Goal: Consume media (video, audio): Consume media (video, audio)

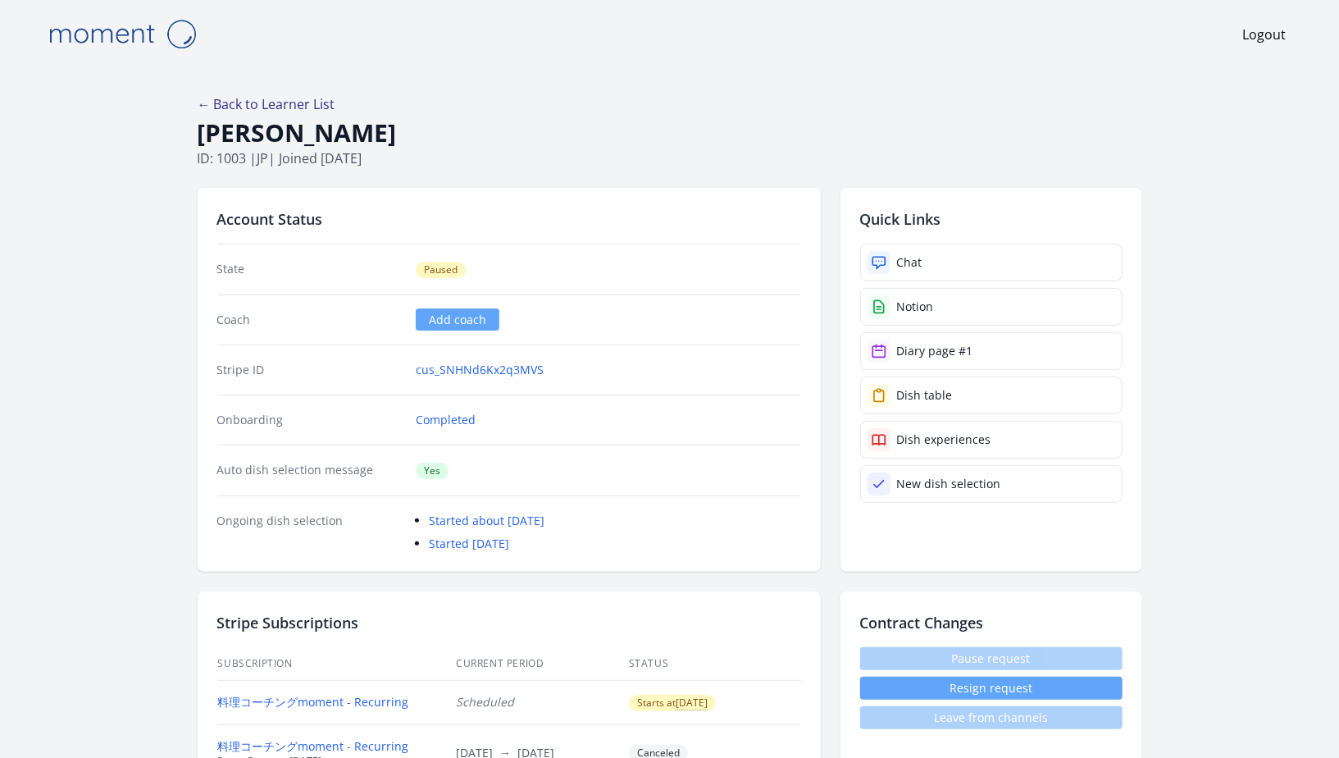
click at [249, 98] on link "← Back to Learner List" at bounding box center [267, 104] width 138 height 18
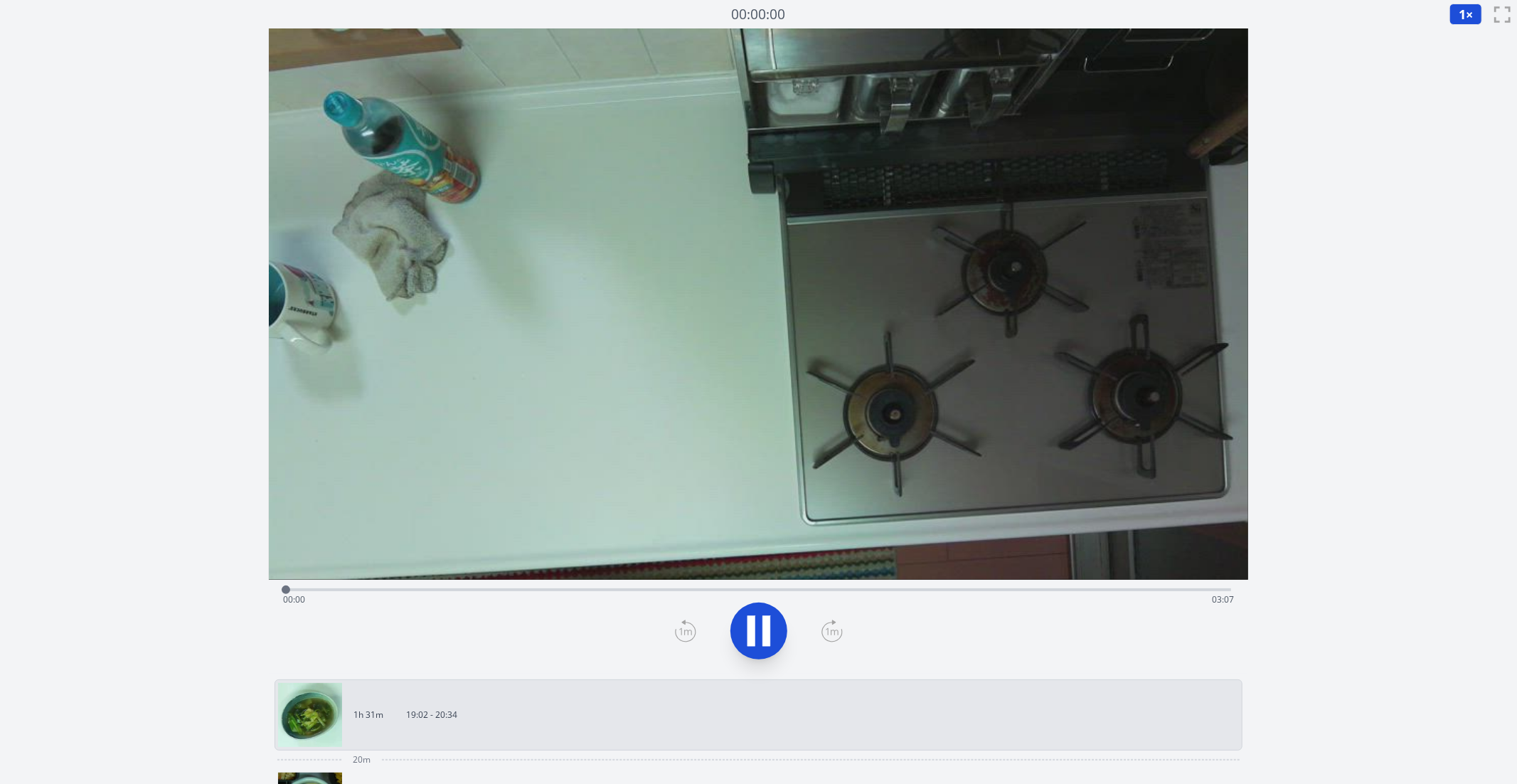
click at [1472, 8] on button "1 ×" at bounding box center [1467, 14] width 33 height 22
click at [1315, 181] on div "Discard Recording? You will not be able to recover this once discarded. Cancel …" at bounding box center [758, 646] width 1517 height 1292
click at [455, 588] on div "Time elapsed: 00:24 Time remaining: 02:43" at bounding box center [758, 599] width 951 height 23
click at [520, 593] on div "Time elapsed: 00:38 Time remaining: 02:29" at bounding box center [758, 599] width 951 height 23
click at [646, 583] on div "Time elapsed: 00:47 Time remaining: 02:20" at bounding box center [759, 588] width 946 height 17
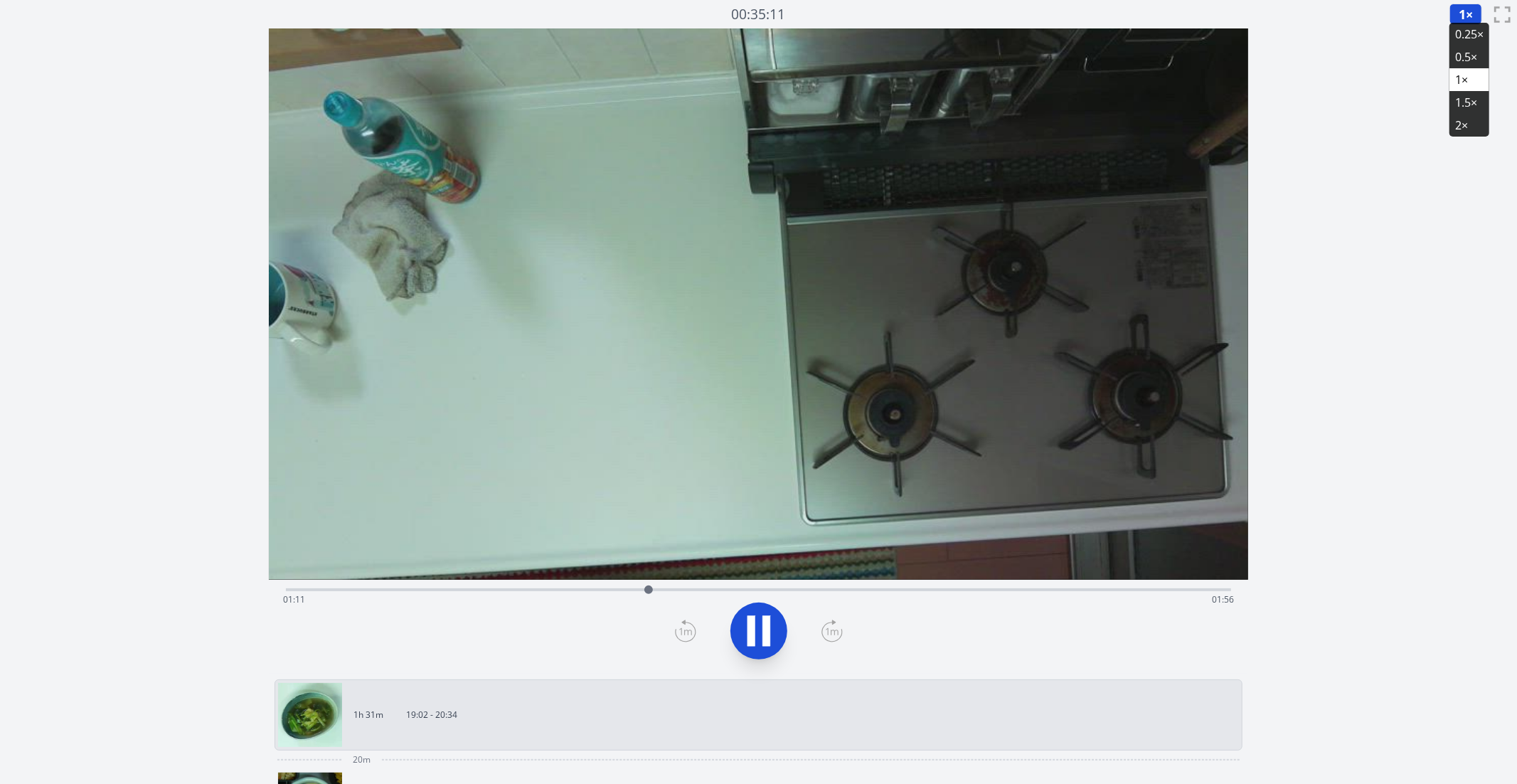
click at [703, 587] on div "Time elapsed: 01:11 Time remaining: 01:56" at bounding box center [759, 588] width 946 height 17
click at [781, 588] on div "Time elapsed: 01:22 Time remaining: 01:44" at bounding box center [758, 599] width 951 height 23
click at [852, 585] on div "Time elapsed: 01:38 Time remaining: 01:29" at bounding box center [759, 588] width 946 height 17
click at [925, 587] on div "Time elapsed: 01:52 Time remaining: 01:15" at bounding box center [759, 588] width 946 height 17
click at [1020, 600] on div "Time elapsed: 02:06 Time remaining: 01:01" at bounding box center [758, 599] width 951 height 23
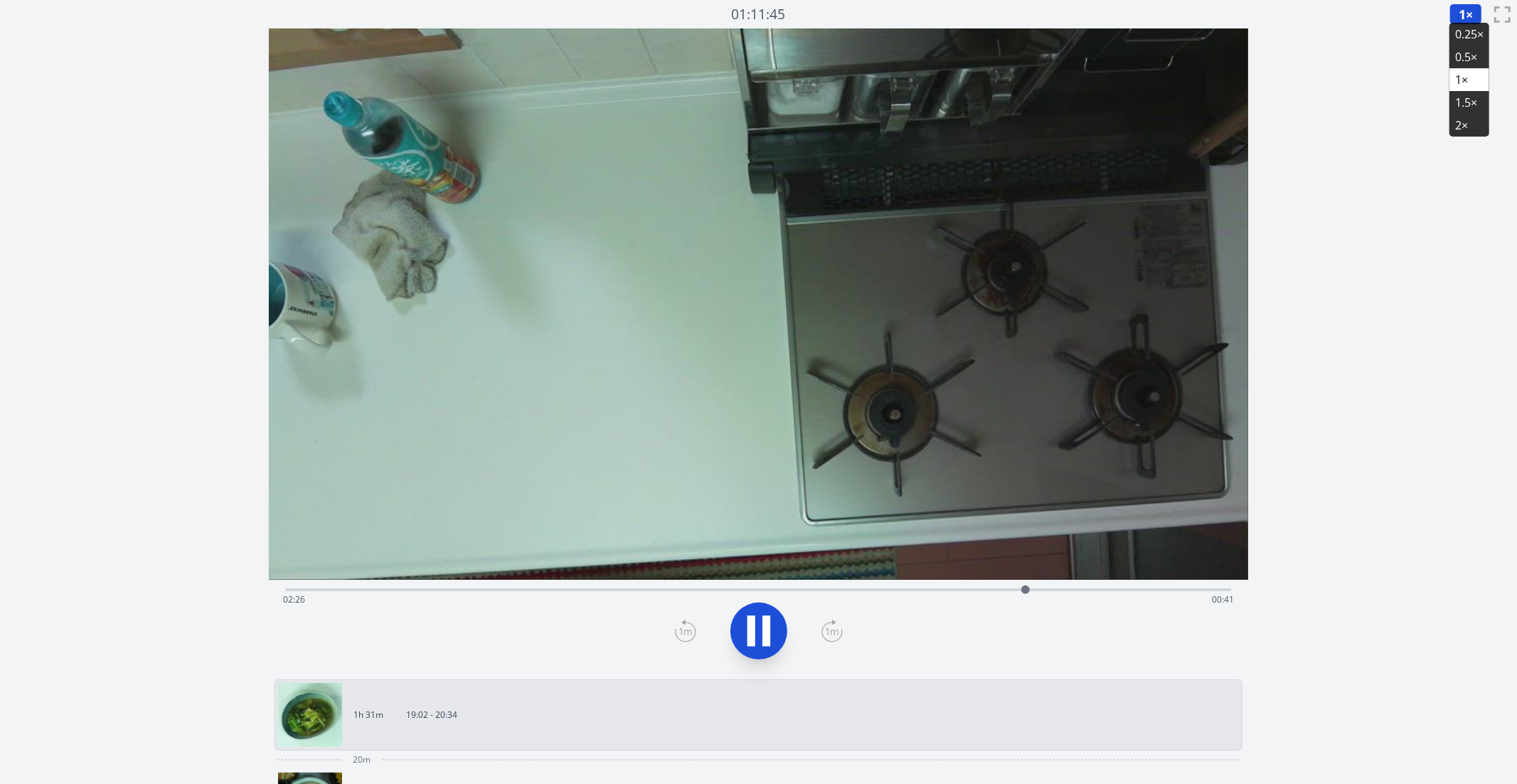
click at [796, 587] on div "Time elapsed: 02:26 Time remaining: 00:41" at bounding box center [759, 588] width 946 height 17
click at [718, 589] on div "Time elapsed: 01:41 Time remaining: 01:26" at bounding box center [758, 599] width 951 height 23
click at [790, 590] on div "Time elapsed: 01:25 Time remaining: 01:42" at bounding box center [758, 599] width 951 height 23
click at [853, 591] on div "Time elapsed: 01:40 Time remaining: 01:27" at bounding box center [758, 599] width 951 height 23
click at [840, 587] on div "Time elapsed: 01:53 Time remaining: 01:14" at bounding box center [759, 588] width 946 height 17
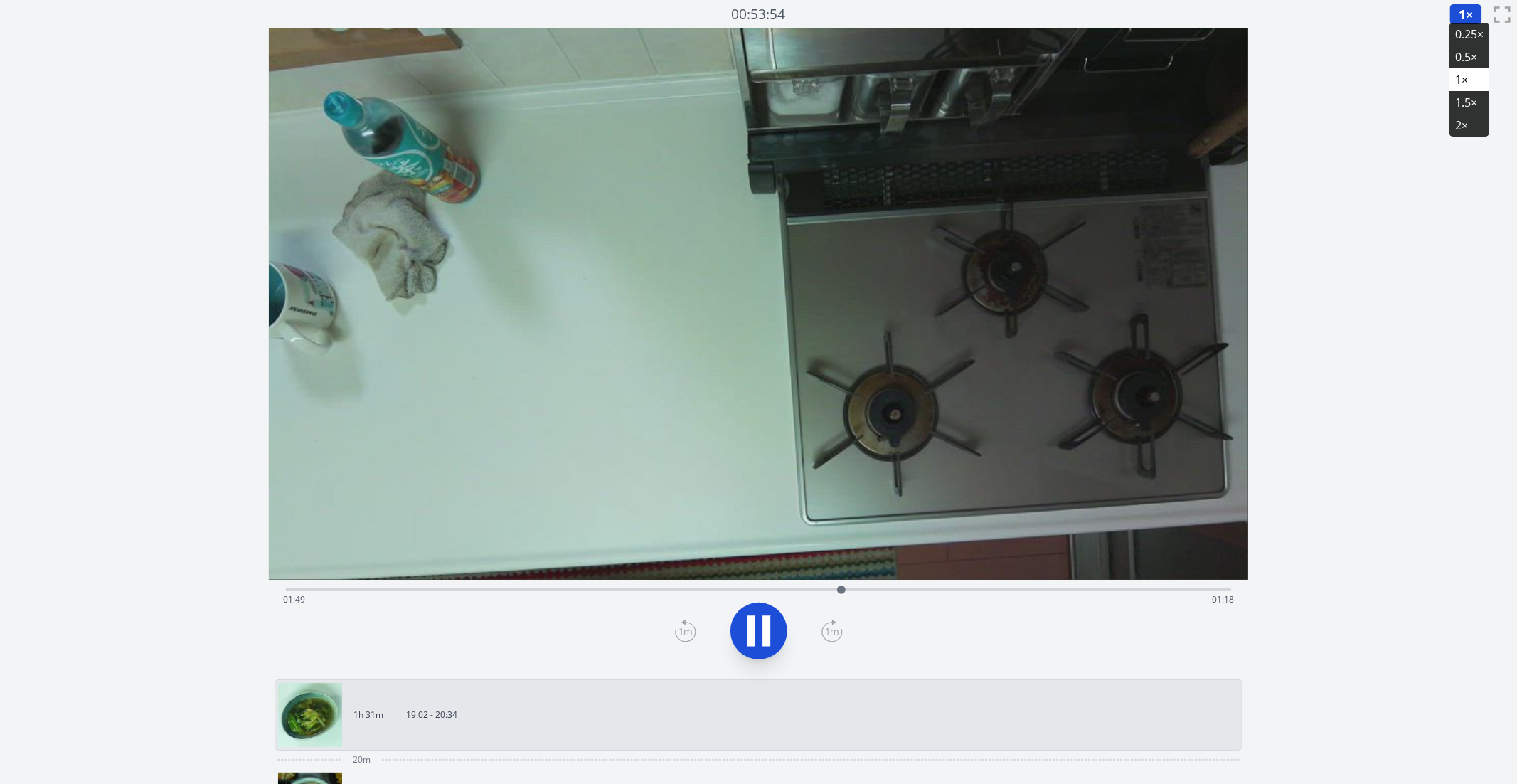
click at [822, 589] on div "Time elapsed: 01:49 Time remaining: 01:18" at bounding box center [758, 599] width 951 height 23
click at [794, 589] on div "Time elapsed: 01:46 Time remaining: 01:21" at bounding box center [758, 599] width 951 height 23
click at [712, 591] on div "Time elapsed: 02:36 Time remaining: 00:31" at bounding box center [758, 599] width 951 height 23
click at [766, 625] on icon at bounding box center [766, 630] width 8 height 30
click at [756, 587] on div "Time elapsed: 01:25 Time remaining: 01:42" at bounding box center [759, 588] width 946 height 17
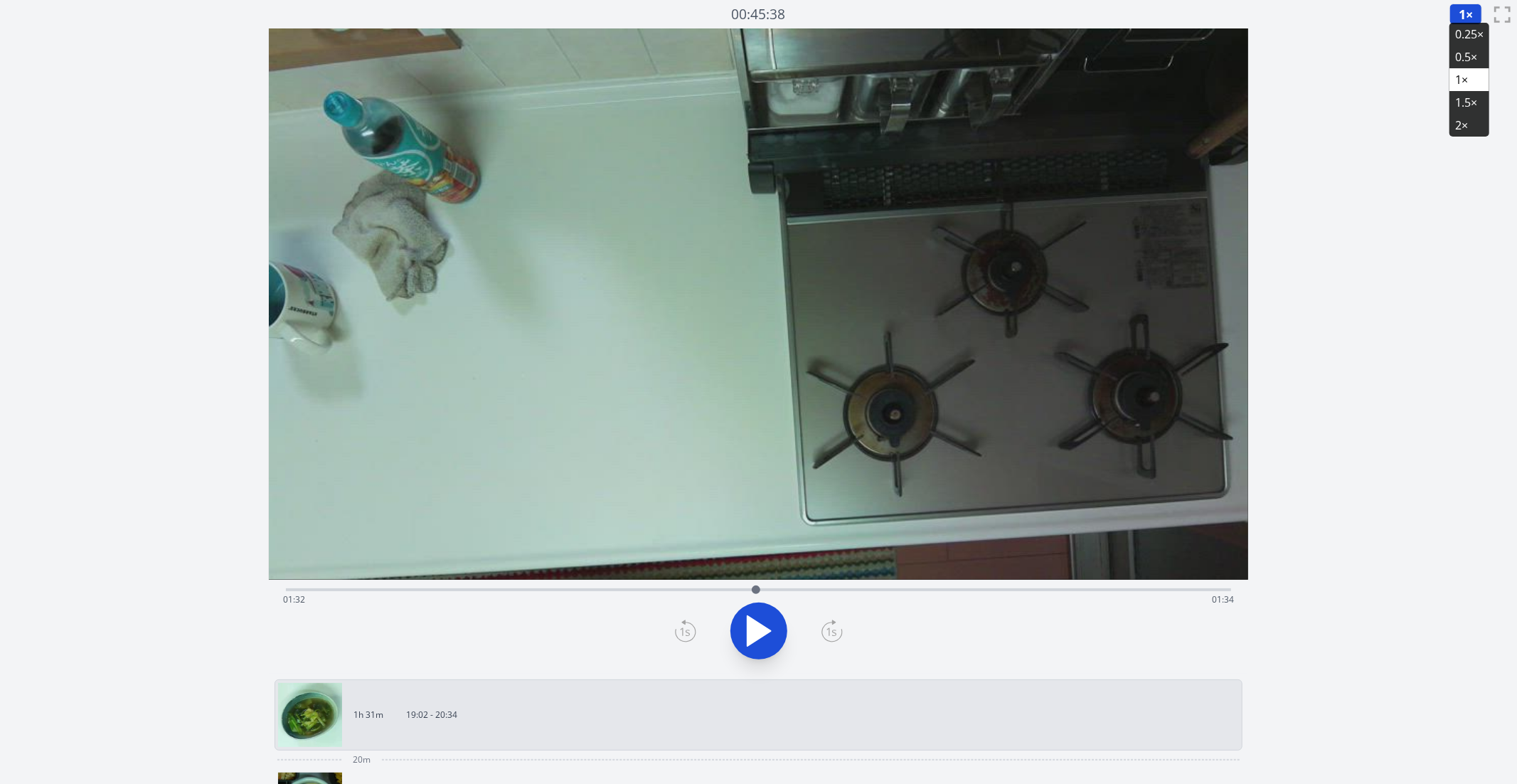
click at [787, 592] on div "Time elapsed: 01:32 Time remaining: 01:34" at bounding box center [758, 599] width 951 height 23
click at [797, 594] on div at bounding box center [787, 590] width 22 height 22
click at [801, 591] on div at bounding box center [796, 590] width 22 height 22
click at [814, 591] on div "Time elapsed: 01:41 Time remaining: 01:26" at bounding box center [758, 599] width 951 height 23
click at [760, 596] on div "Time elapsed: 01:44 Time remaining: 01:23" at bounding box center [758, 599] width 951 height 23
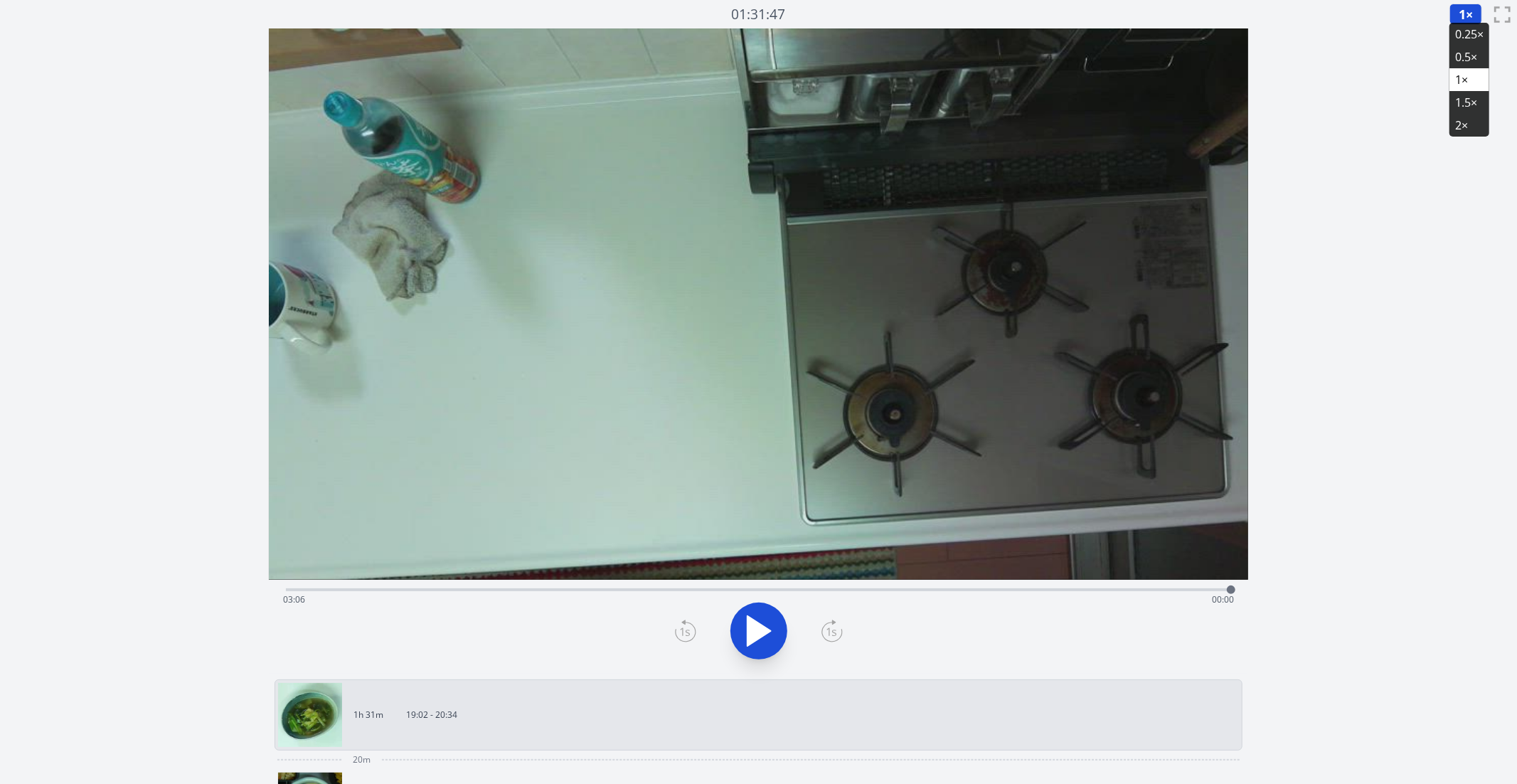
click at [740, 591] on div "Time elapsed: 03:06 Time remaining: 00:00" at bounding box center [758, 599] width 951 height 23
click at [775, 591] on div "Time elapsed: 01:29 Time remaining: 01:38" at bounding box center [758, 599] width 951 height 23
click at [795, 595] on div "Time elapsed: 01:36 Time remaining: 01:31" at bounding box center [758, 599] width 951 height 23
click at [821, 593] on div "Time elapsed: 01:40 Time remaining: 01:27" at bounding box center [758, 599] width 951 height 23
click at [862, 591] on div "Time elapsed: 01:45 Time remaining: 01:22" at bounding box center [758, 599] width 951 height 23
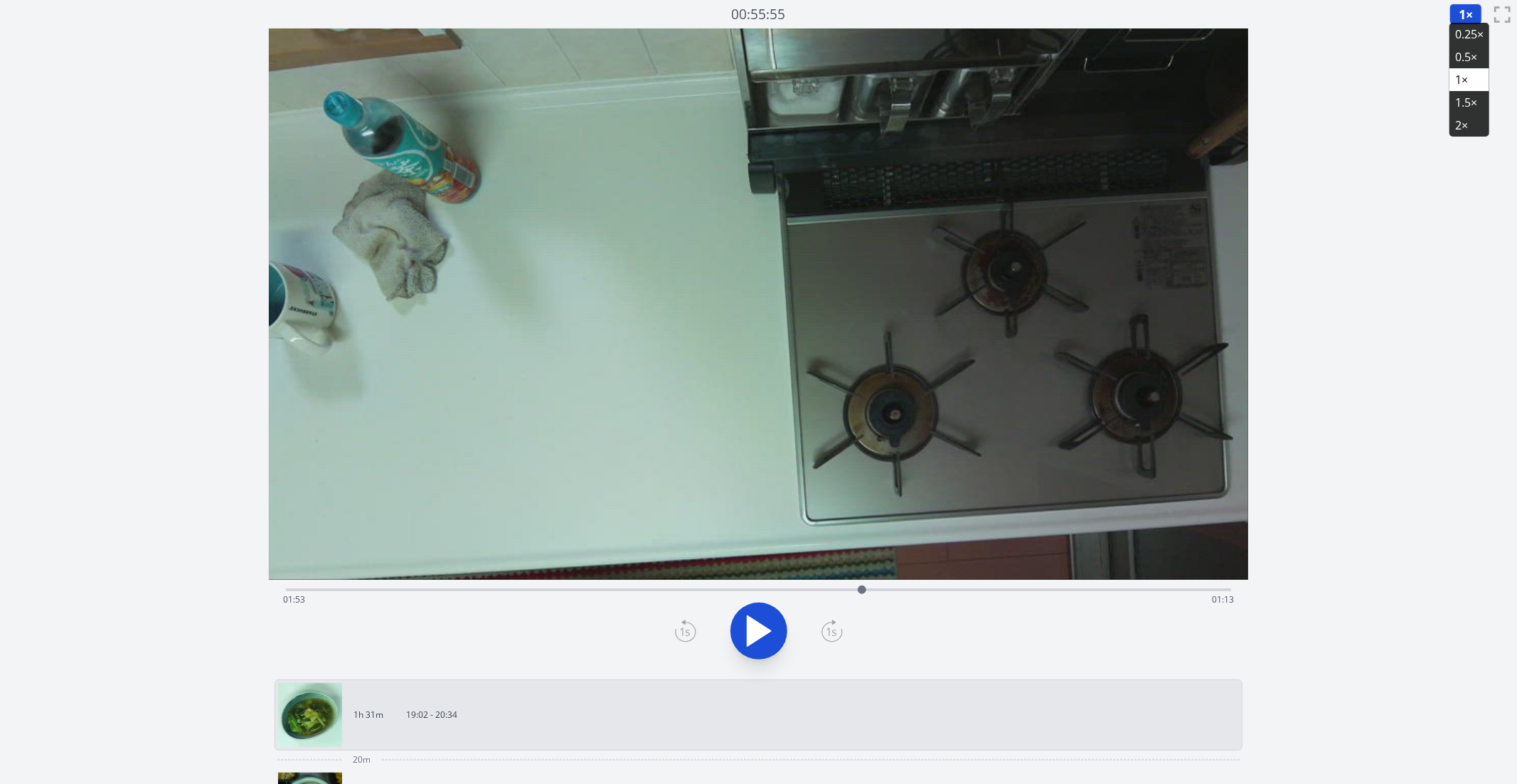
click at [881, 591] on div "Time elapsed: 01:53 Time remaining: 01:13" at bounding box center [758, 599] width 951 height 23
click at [743, 629] on icon at bounding box center [759, 631] width 40 height 40
click at [762, 630] on icon at bounding box center [759, 631] width 40 height 40
click at [765, 628] on icon at bounding box center [759, 630] width 23 height 29
click at [777, 595] on div "Time elapsed: 02:44 Time remaining: 00:23" at bounding box center [758, 599] width 951 height 23
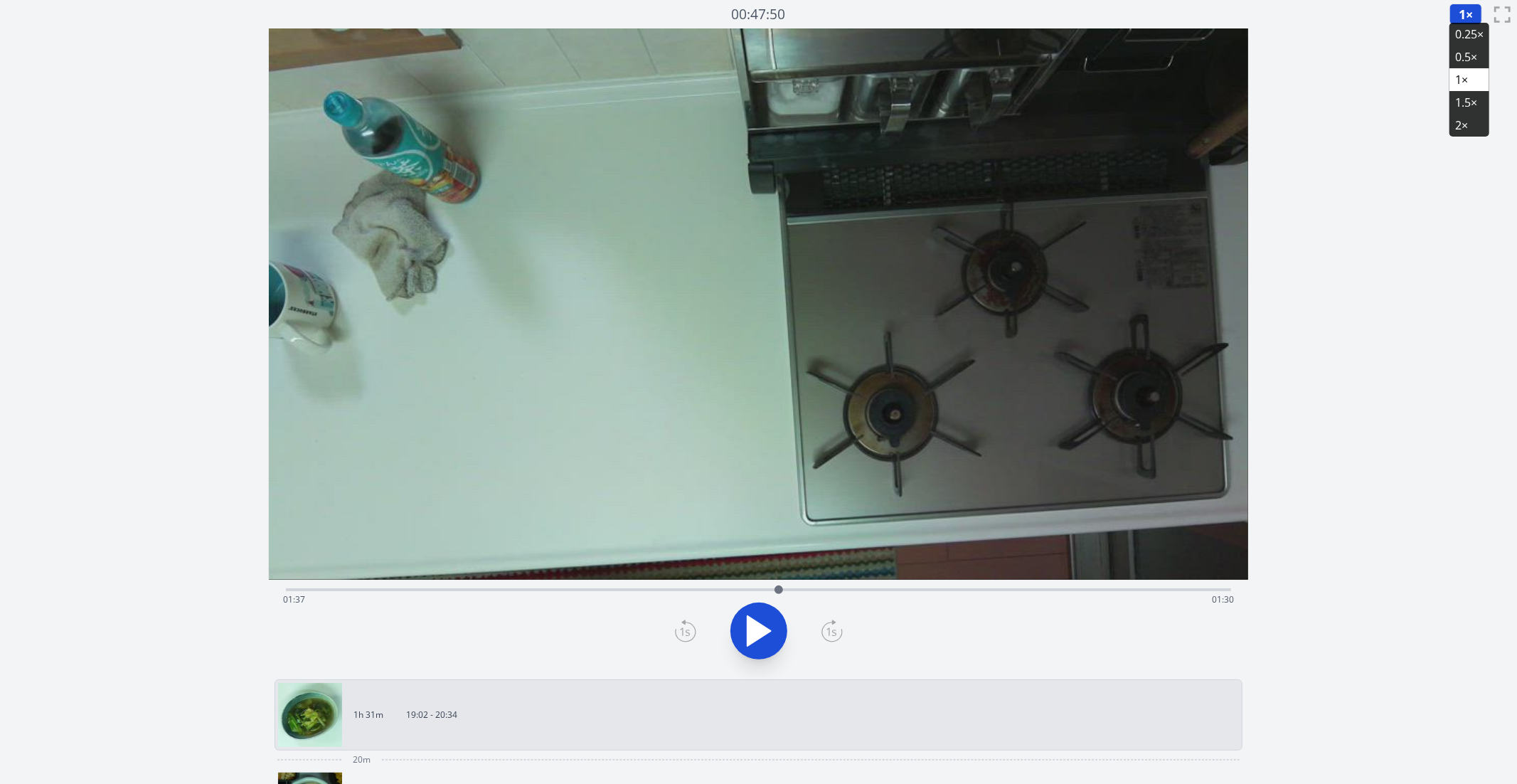
click at [770, 586] on div at bounding box center [779, 590] width 22 height 22
click at [680, 578] on video at bounding box center [759, 304] width 980 height 552
click at [864, 585] on div "Time elapsed: 01:37 Time remaining: 01:30" at bounding box center [759, 588] width 946 height 17
click at [910, 588] on div "Time elapsed: 01:56 Time remaining: 01:11" at bounding box center [758, 599] width 951 height 23
click at [956, 589] on div "Time elapsed: 02:03 Time remaining: 01:04" at bounding box center [758, 599] width 951 height 23
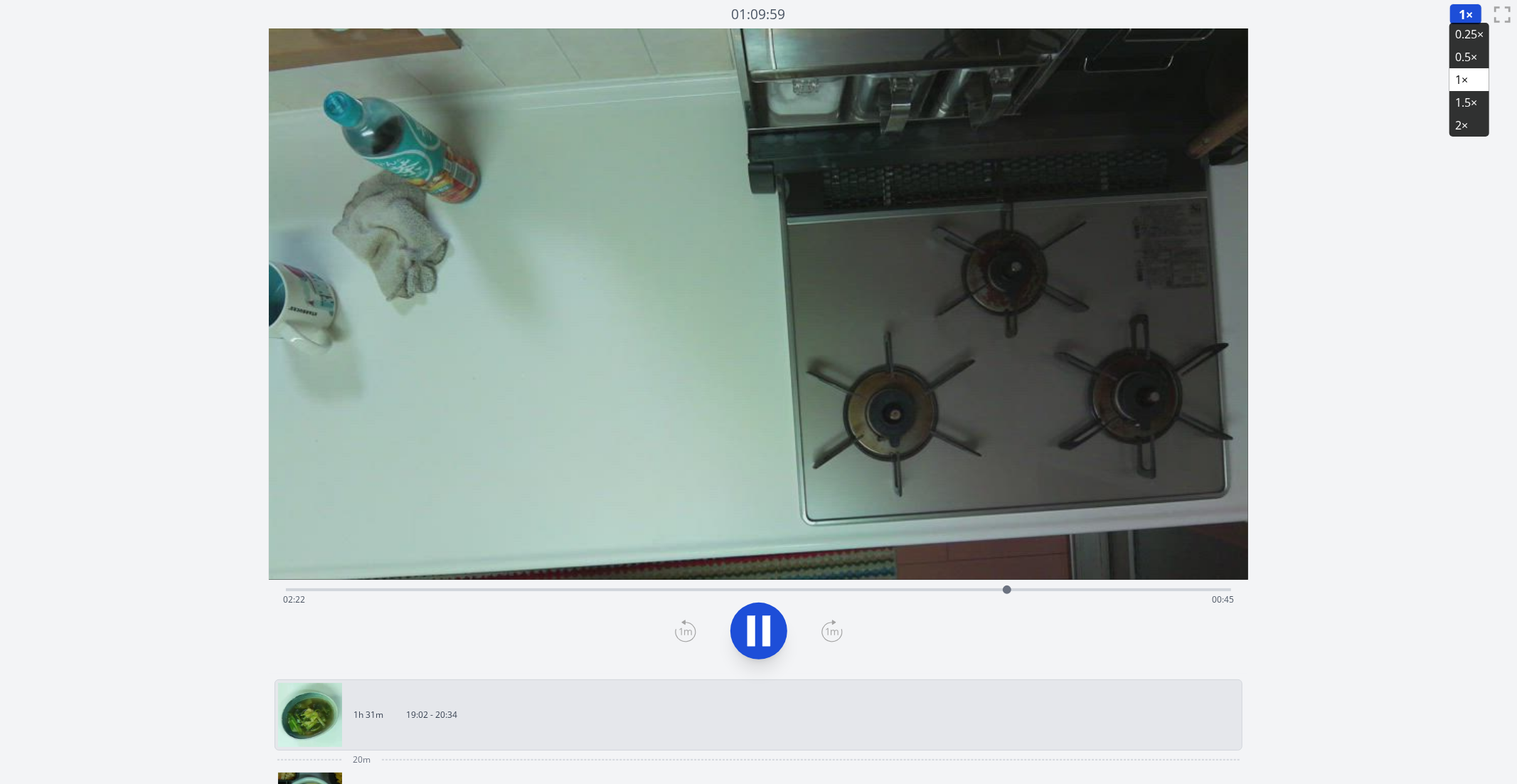
click at [985, 585] on div "Time elapsed: 02:22 Time remaining: 00:45" at bounding box center [759, 588] width 946 height 17
click at [755, 635] on icon at bounding box center [759, 631] width 40 height 40
click at [1464, 33] on li "0.25×" at bounding box center [1470, 34] width 40 height 23
click at [919, 588] on div "Time elapsed: 02:20 Time remaining: 00:46" at bounding box center [758, 599] width 951 height 23
click at [749, 627] on icon at bounding box center [759, 630] width 23 height 29
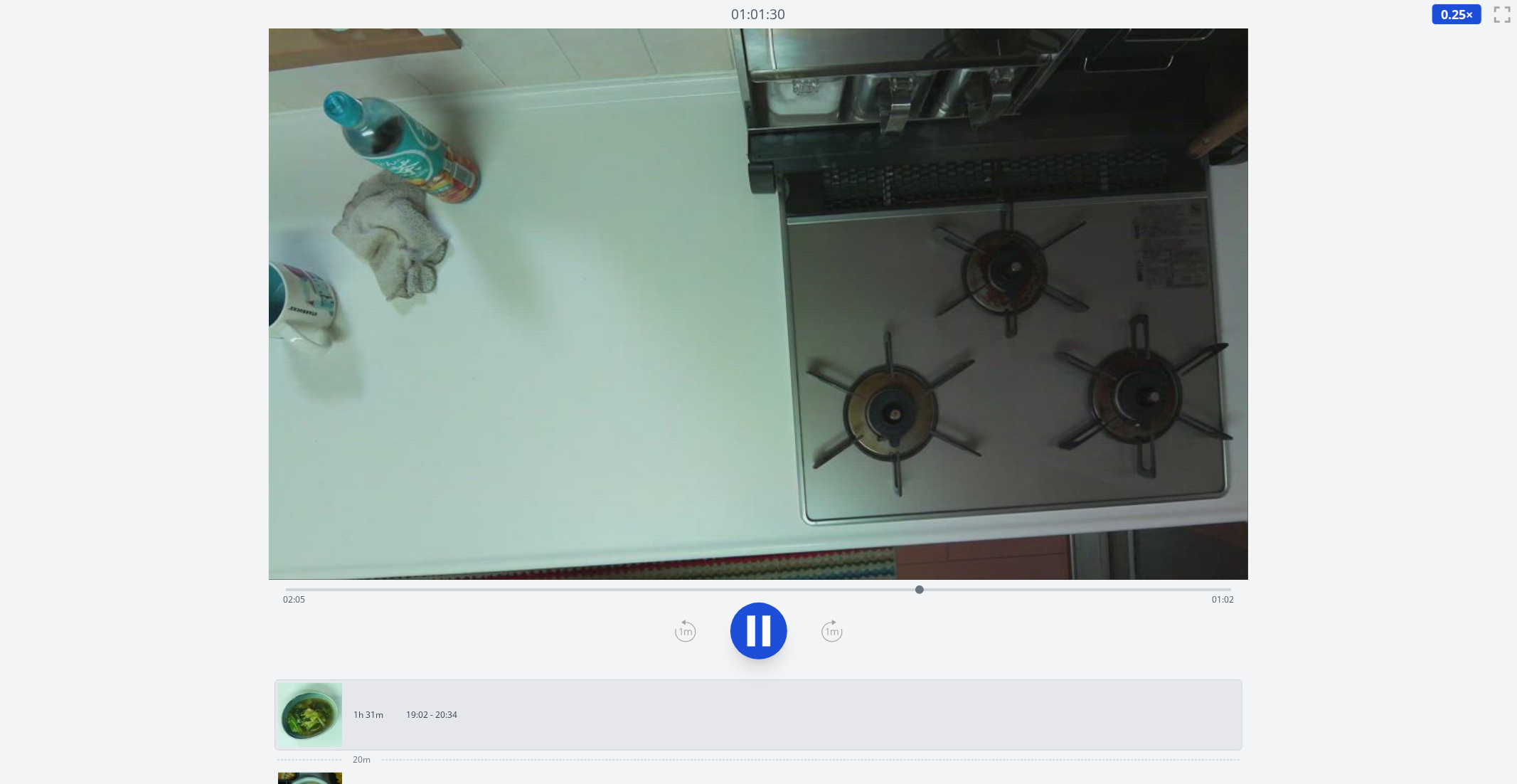
click at [967, 589] on div "Time elapsed: 02:05 Time remaining: 01:02" at bounding box center [758, 599] width 951 height 23
click at [991, 588] on div "Time elapsed: 02:14 Time remaining: 00:53" at bounding box center [758, 599] width 951 height 23
click at [763, 643] on icon at bounding box center [766, 630] width 8 height 30
click at [714, 579] on div "Time elapsed: 02:20 Time remaining: 00:47" at bounding box center [759, 588] width 946 height 17
click at [685, 587] on div "Time elapsed: 01:24 Time remaining: 01:43" at bounding box center [759, 588] width 946 height 17
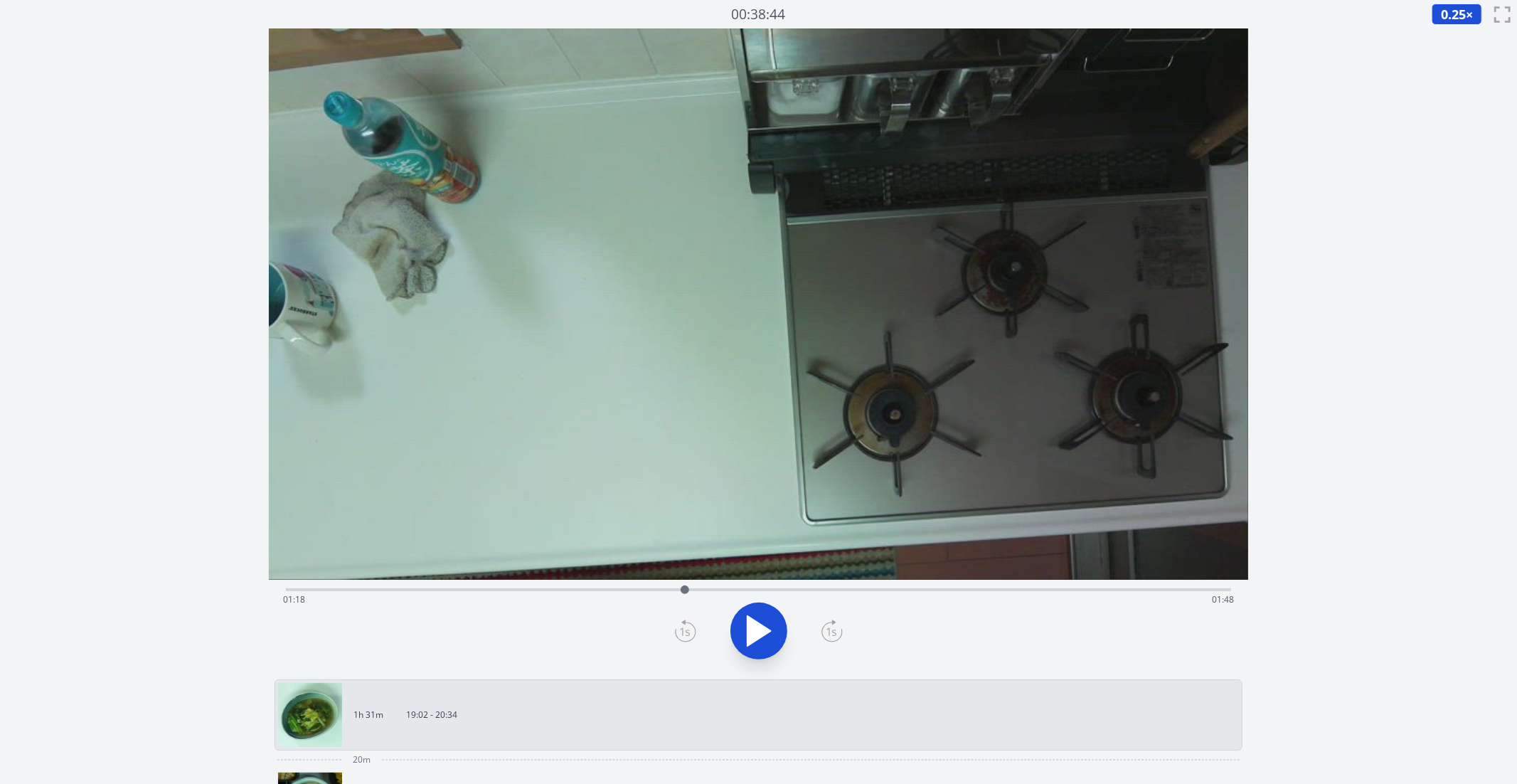
click at [756, 591] on div "Time elapsed: 01:18 Time remaining: 01:48" at bounding box center [758, 599] width 951 height 23
click at [792, 590] on div "Time elapsed: 01:32 Time remaining: 01:34" at bounding box center [758, 599] width 951 height 23
click at [809, 593] on div "Time elapsed: 01:39 Time remaining: 01:27" at bounding box center [758, 599] width 951 height 23
click at [829, 591] on div "Time elapsed: 01:43 Time remaining: 01:24" at bounding box center [758, 599] width 951 height 23
click at [755, 630] on icon at bounding box center [759, 630] width 23 height 29
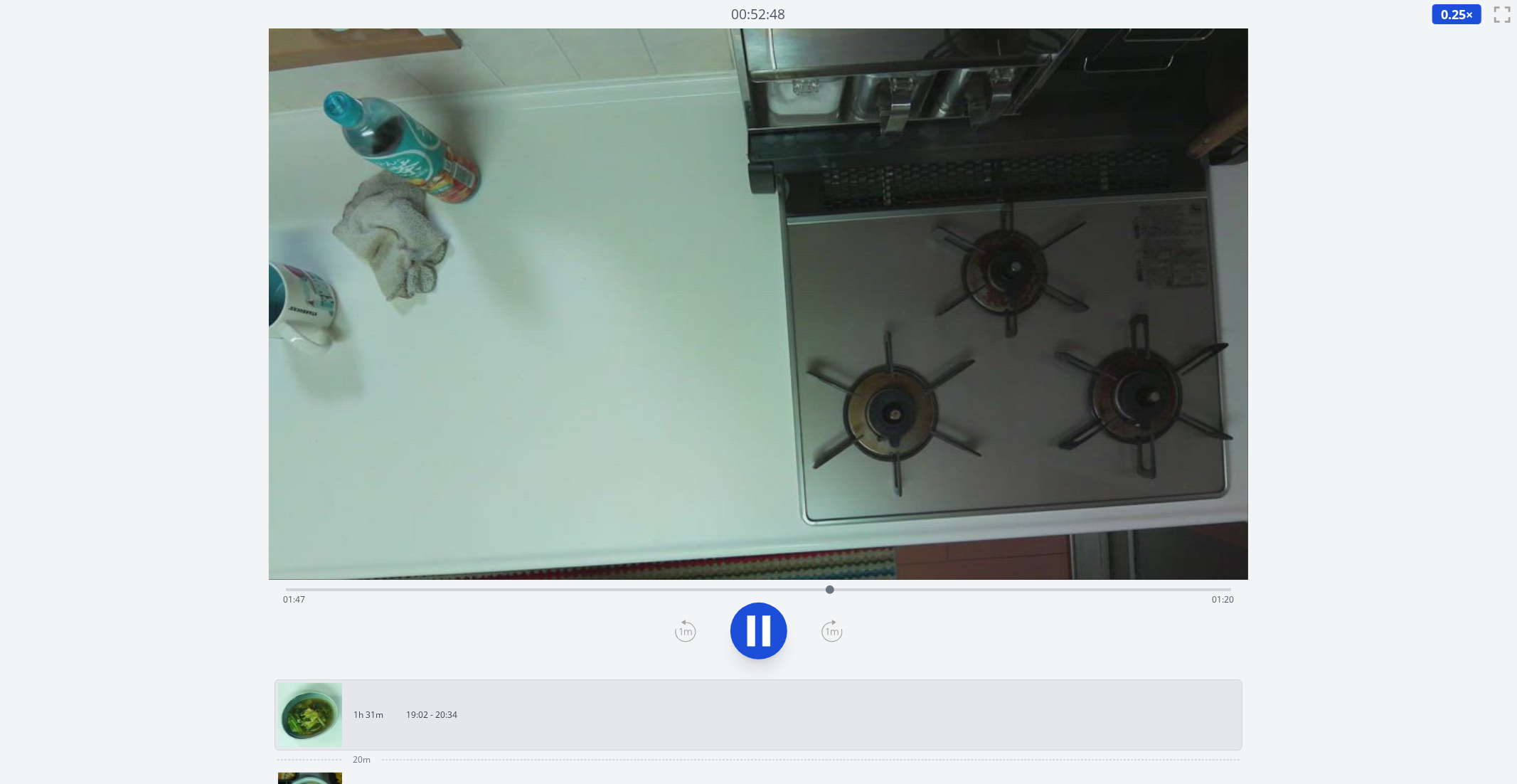
click at [868, 584] on div "Time elapsed: 01:47 Time remaining: 01:20" at bounding box center [759, 588] width 946 height 17
click at [879, 591] on div at bounding box center [869, 590] width 22 height 22
click at [904, 592] on div "Time elapsed: 01:58 Time remaining: 01:08" at bounding box center [758, 599] width 951 height 23
click at [756, 640] on icon at bounding box center [759, 631] width 40 height 40
click at [770, 635] on icon at bounding box center [759, 631] width 40 height 40
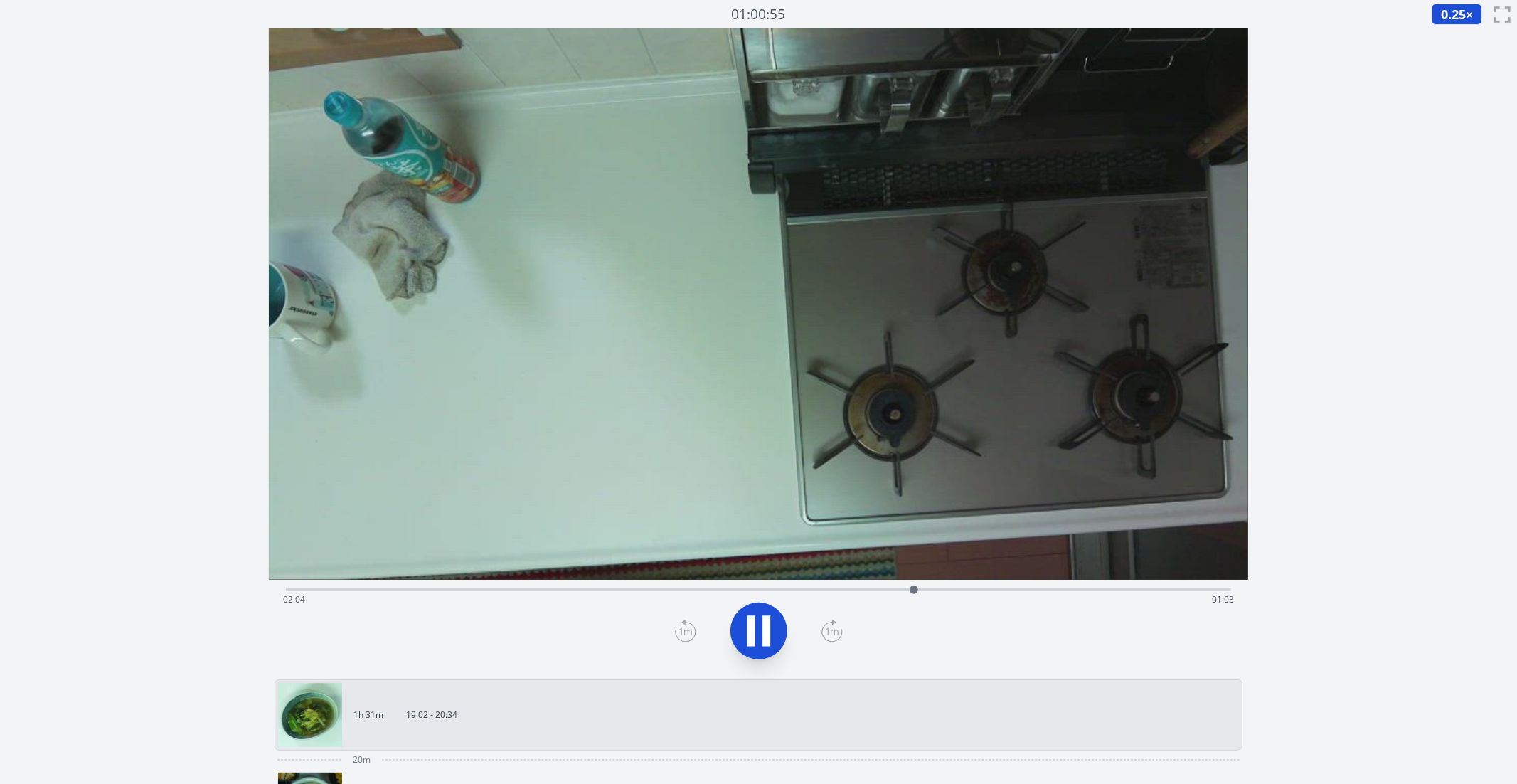
click at [835, 628] on icon at bounding box center [832, 630] width 22 height 23
click at [952, 587] on div "Time elapsed: 02:14 Time remaining: 00:53" at bounding box center [759, 588] width 946 height 17
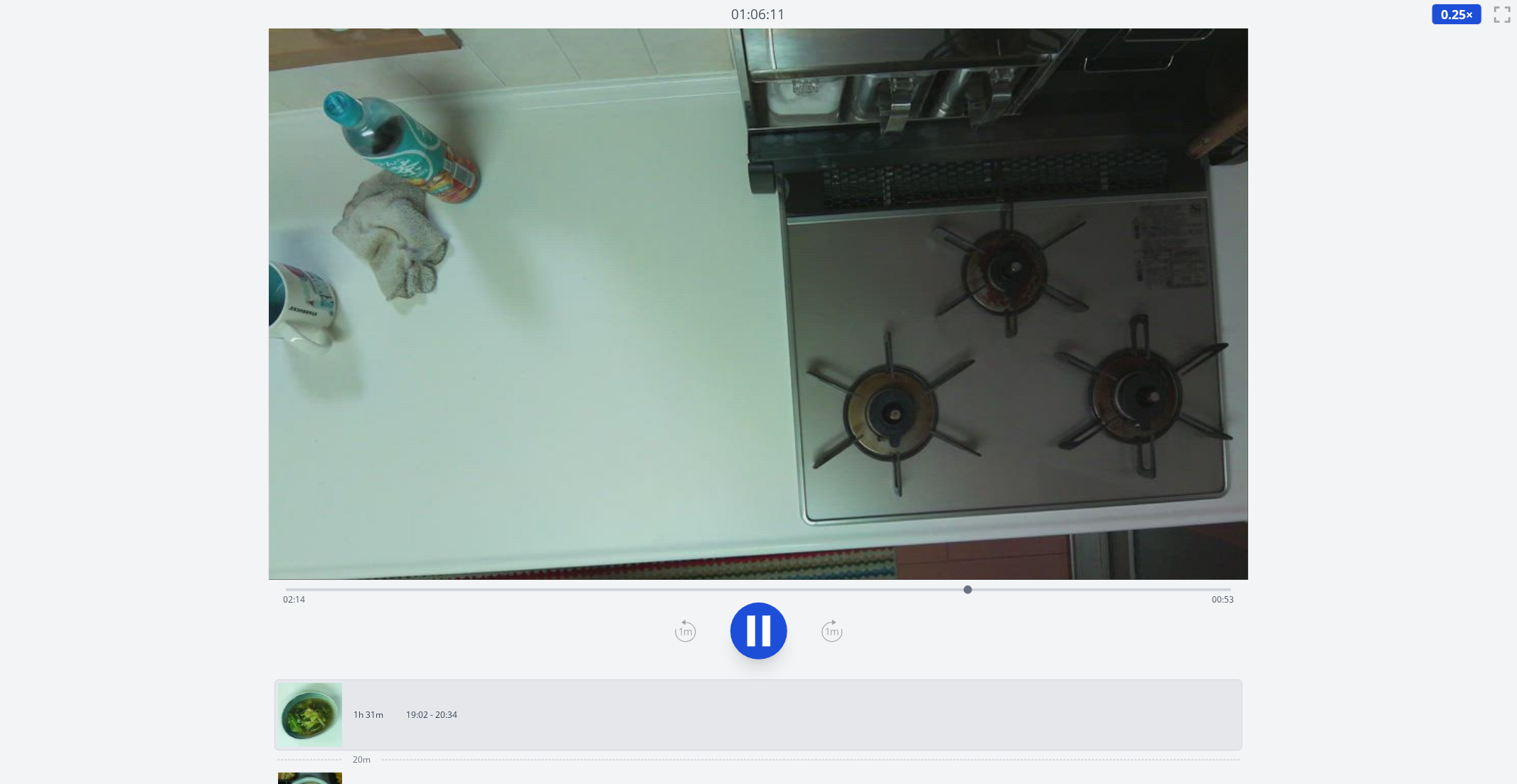
click at [983, 589] on div "Time elapsed: 02:14 Time remaining: 00:53" at bounding box center [758, 599] width 951 height 23
click at [969, 591] on div "Time elapsed: 02:17 Time remaining: 00:49" at bounding box center [758, 599] width 951 height 23
click at [975, 589] on div at bounding box center [970, 590] width 22 height 22
click at [773, 630] on icon at bounding box center [759, 631] width 40 height 40
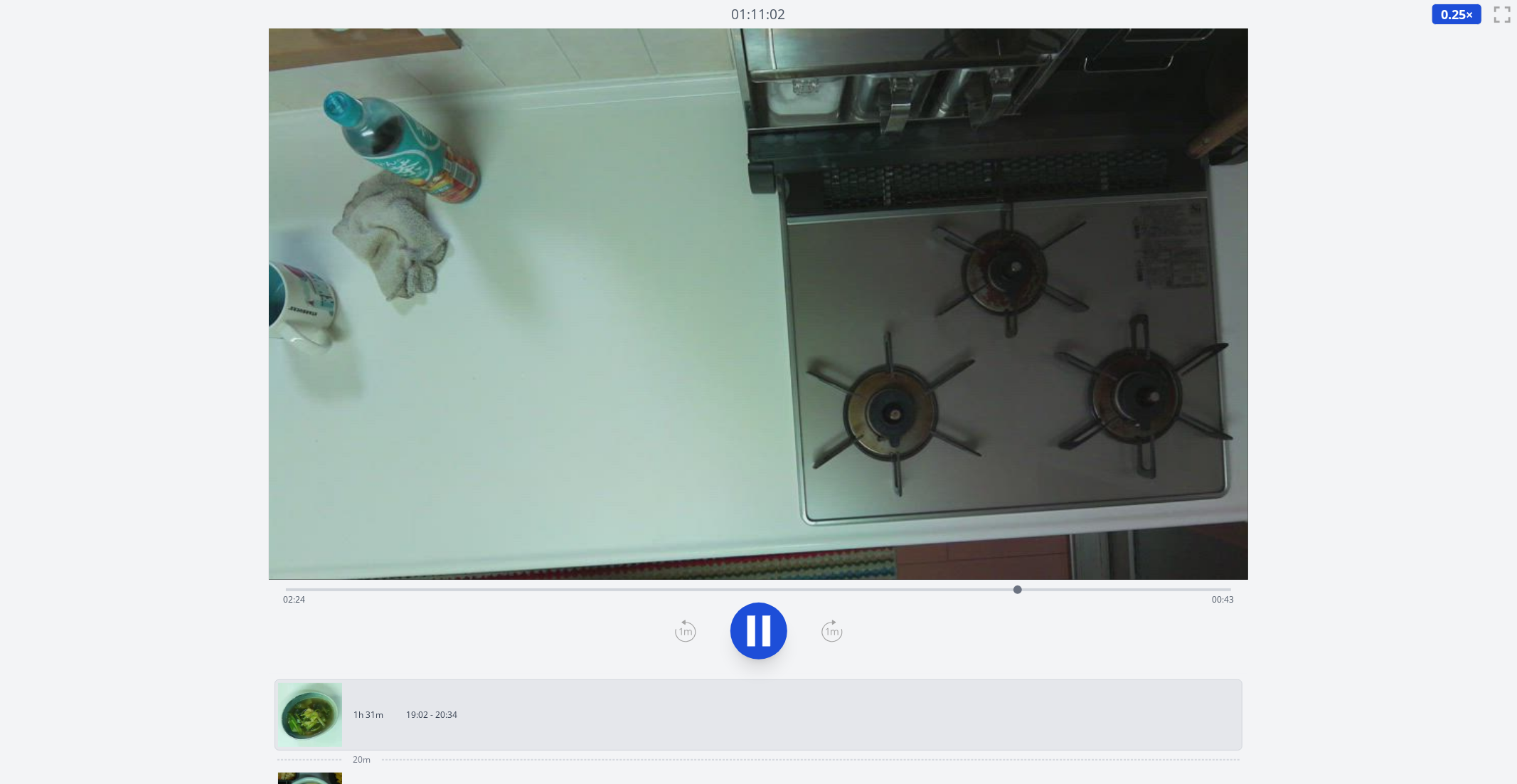
click at [762, 641] on icon at bounding box center [759, 631] width 40 height 40
click at [991, 591] on div "Time elapsed: 02:24 Time remaining: 00:43" at bounding box center [758, 599] width 951 height 23
click at [966, 589] on div "Time elapsed: 02:19 Time remaining: 00:48" at bounding box center [758, 599] width 951 height 23
click at [930, 586] on div "Time elapsed: 02:14 Time remaining: 00:53" at bounding box center [759, 588] width 946 height 17
click at [893, 587] on div "Time elapsed: 02:07 Time remaining: 01:00" at bounding box center [759, 588] width 946 height 17
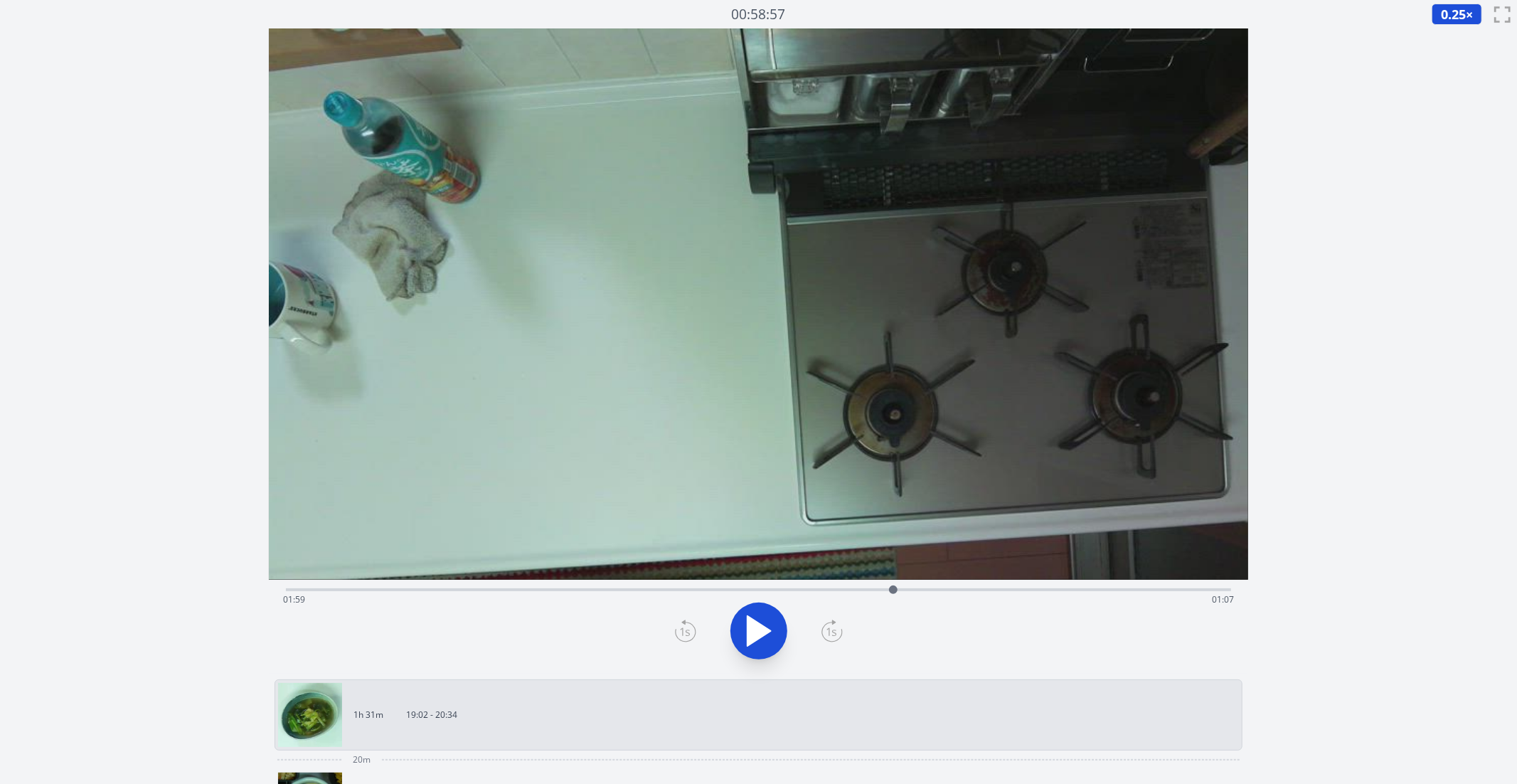
click at [937, 586] on div "Time elapsed: 01:59 Time remaining: 01:07" at bounding box center [759, 588] width 946 height 17
click at [961, 591] on div "Time elapsed: 02:08 Time remaining: 00:59" at bounding box center [758, 599] width 951 height 23
click at [769, 624] on icon at bounding box center [759, 631] width 40 height 40
click at [979, 585] on div "Time elapsed: 02:13 Time remaining: 00:54" at bounding box center [759, 588] width 946 height 17
click at [755, 630] on icon at bounding box center [759, 631] width 40 height 40
